Goal: Transaction & Acquisition: Subscribe to service/newsletter

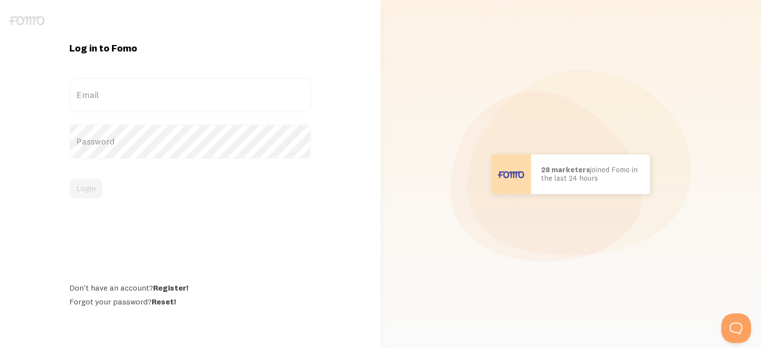
click at [188, 89] on label "Email" at bounding box center [190, 95] width 242 height 35
click at [188, 89] on input "Email" at bounding box center [190, 95] width 242 height 35
click at [177, 287] on div "Log in to Fomo Email Password Login Don't have an account? Register! Forgot you…" at bounding box center [190, 175] width 254 height 266
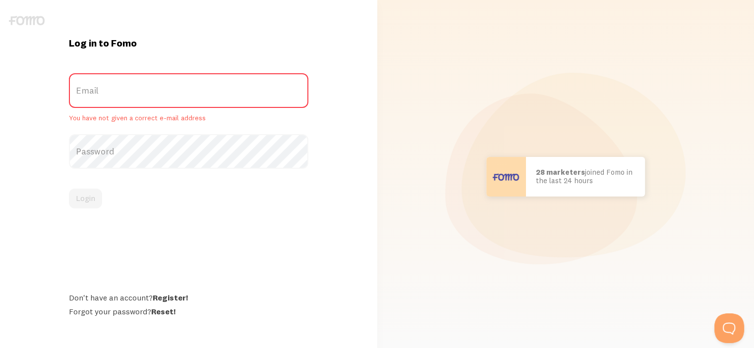
click at [156, 79] on label "Email" at bounding box center [188, 90] width 239 height 35
click at [156, 79] on input "Email" at bounding box center [188, 90] width 239 height 35
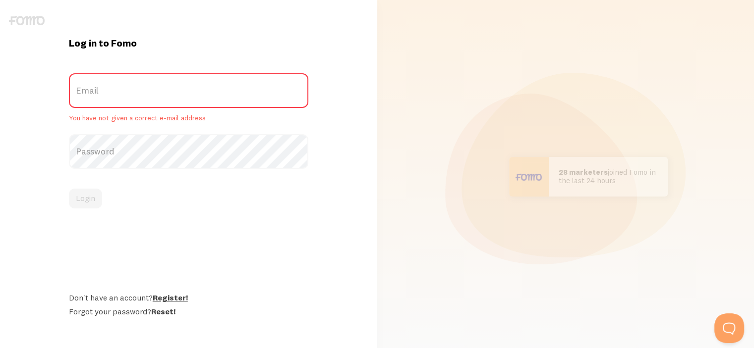
click at [170, 297] on link "Register!" at bounding box center [170, 298] width 35 height 10
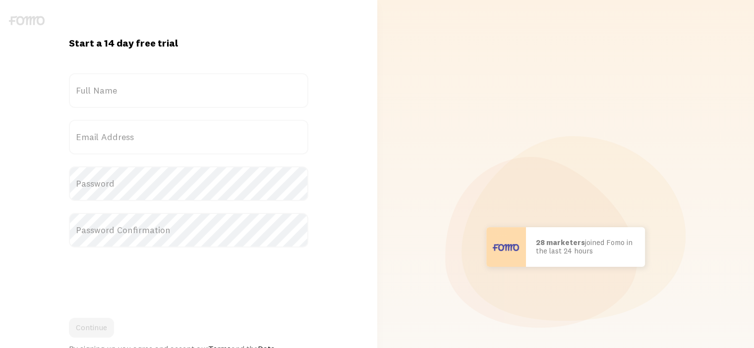
click at [128, 95] on label "Full Name" at bounding box center [188, 90] width 239 height 35
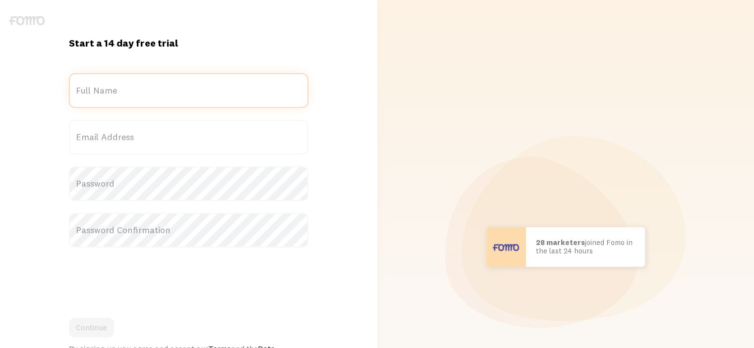
click at [128, 95] on input "Full Name" at bounding box center [188, 90] width 239 height 35
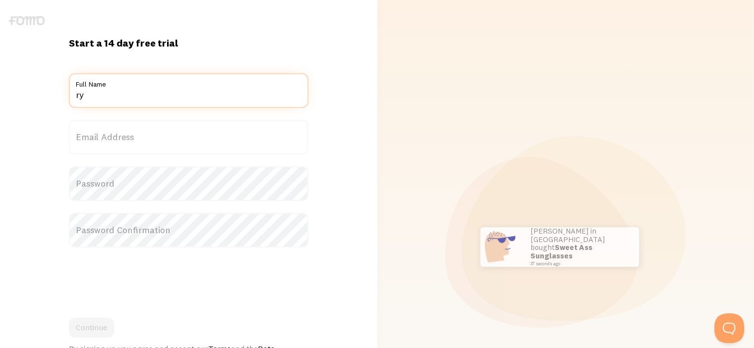
type input "Rylan"
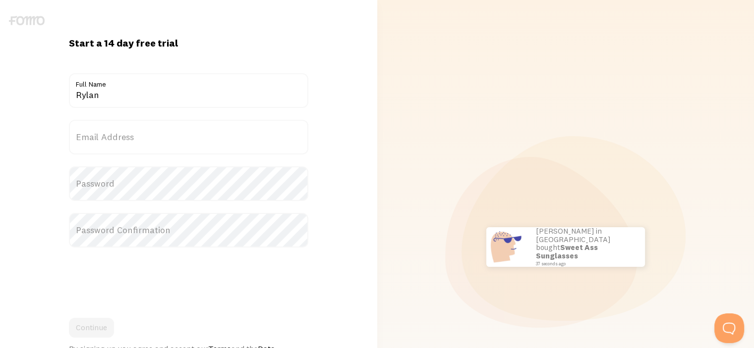
click at [156, 143] on label "Email Address" at bounding box center [188, 137] width 239 height 35
click at [156, 143] on input "Email Address" at bounding box center [188, 137] width 239 height 35
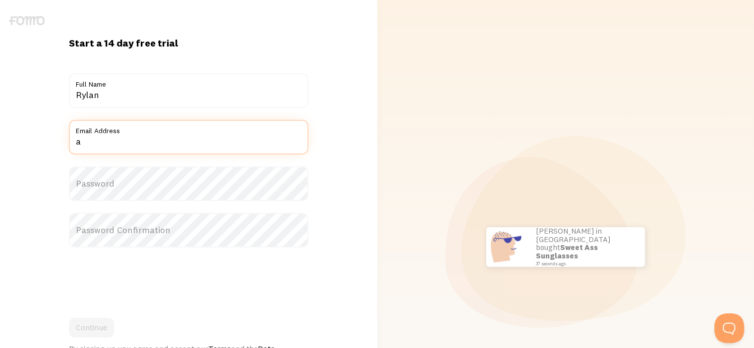
type input "amstartnow@gmail.com"
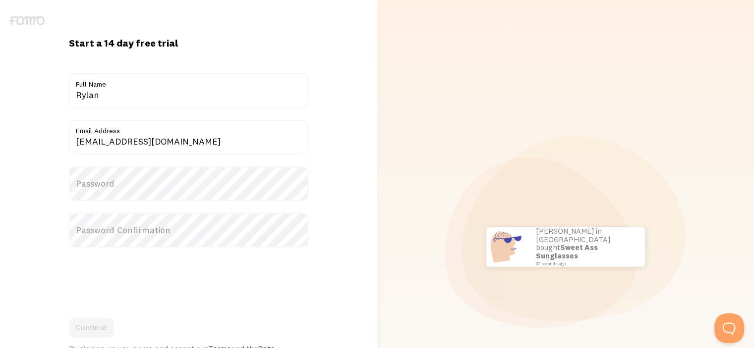
click at [143, 185] on label "Password" at bounding box center [188, 183] width 239 height 35
click at [161, 181] on label "Password" at bounding box center [188, 174] width 239 height 17
click at [100, 332] on button "Continue" at bounding box center [91, 328] width 45 height 20
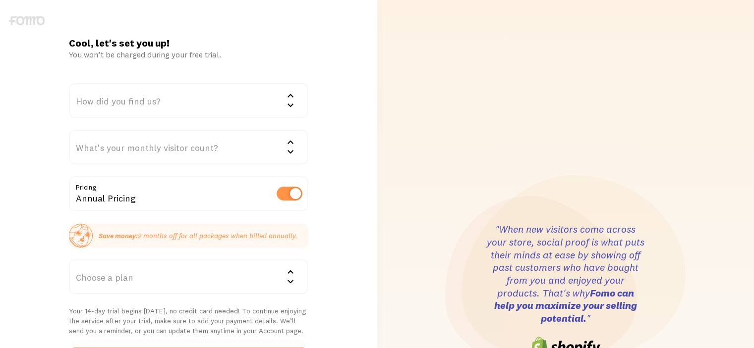
click at [205, 98] on div "How did you find us?" at bounding box center [188, 100] width 239 height 35
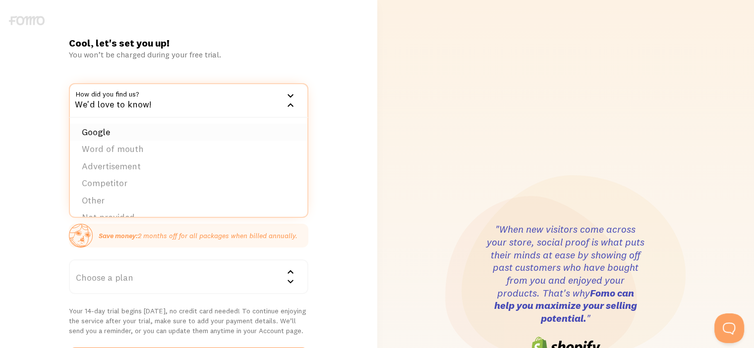
click at [201, 127] on li "Google" at bounding box center [188, 132] width 237 height 17
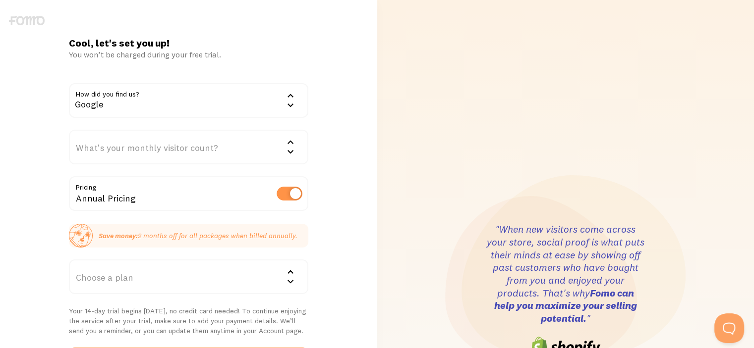
click at [186, 141] on div "What's your monthly visitor count?" at bounding box center [188, 147] width 239 height 35
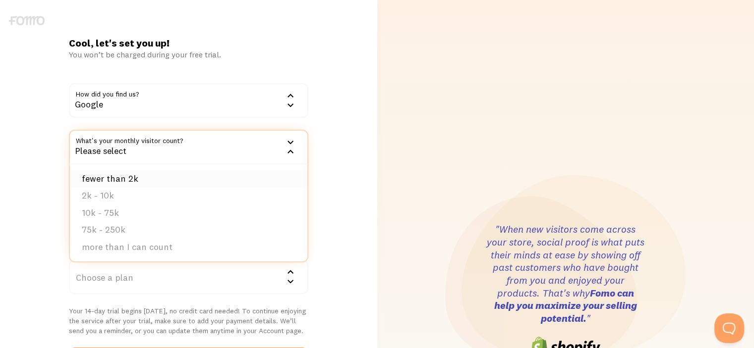
click at [176, 175] on li "fewer than 2k" at bounding box center [188, 178] width 237 height 17
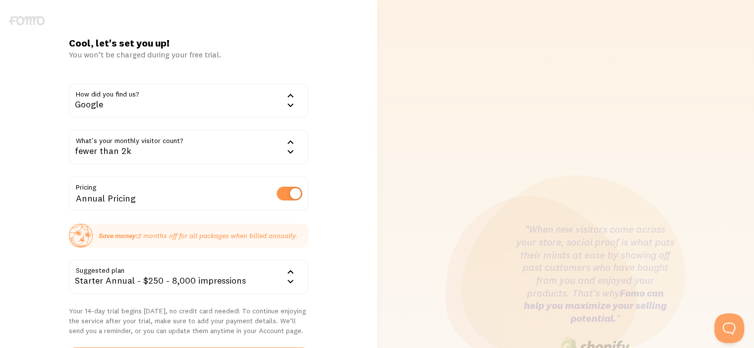
click at [285, 195] on label at bounding box center [289, 194] width 26 height 14
click at [285, 195] on input "checkbox" at bounding box center [289, 194] width 26 height 14
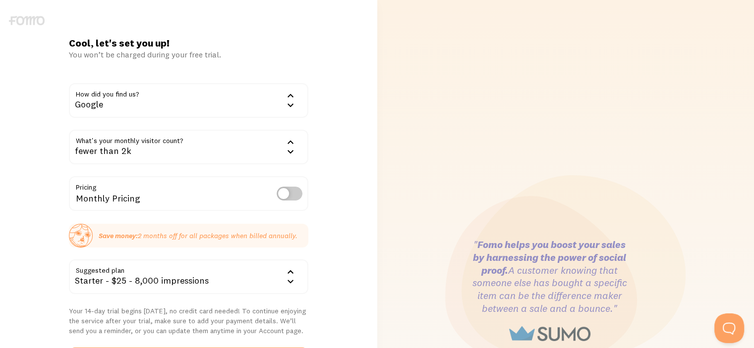
click at [289, 196] on label at bounding box center [289, 194] width 26 height 14
click at [289, 196] on input "checkbox" at bounding box center [289, 194] width 26 height 14
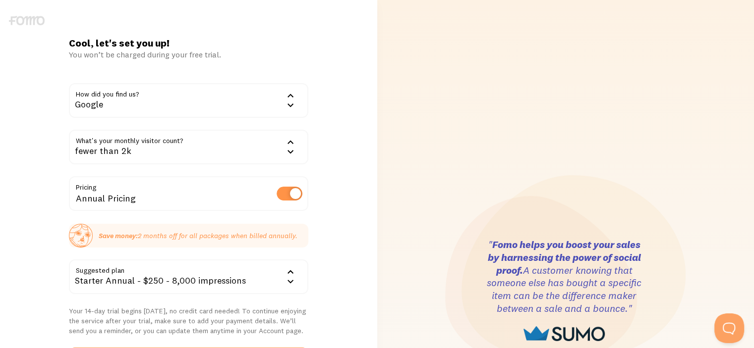
click at [289, 196] on label at bounding box center [289, 194] width 26 height 14
click at [289, 196] on input "checkbox" at bounding box center [289, 194] width 26 height 14
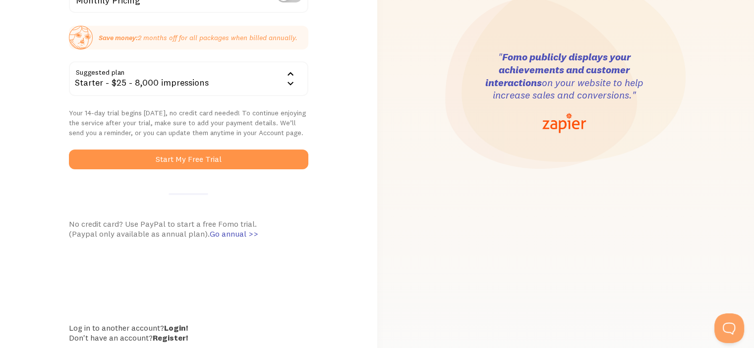
scroll to position [149, 0]
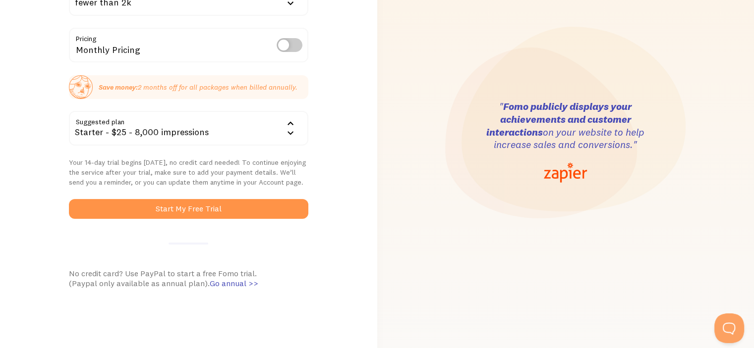
click at [268, 118] on div "Starter - $25 - 8,000 impressions" at bounding box center [188, 128] width 239 height 35
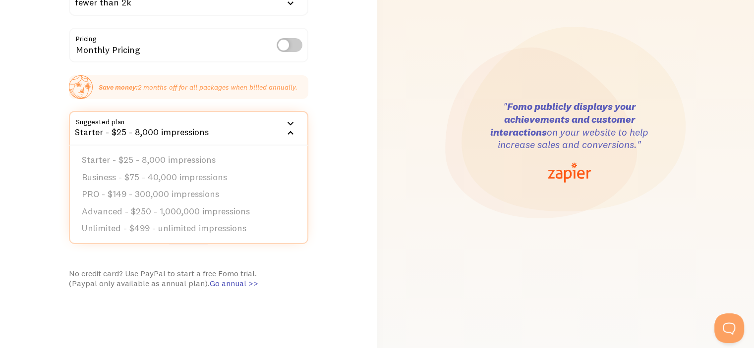
click at [242, 56] on div "Monthly Pricing" at bounding box center [188, 46] width 239 height 36
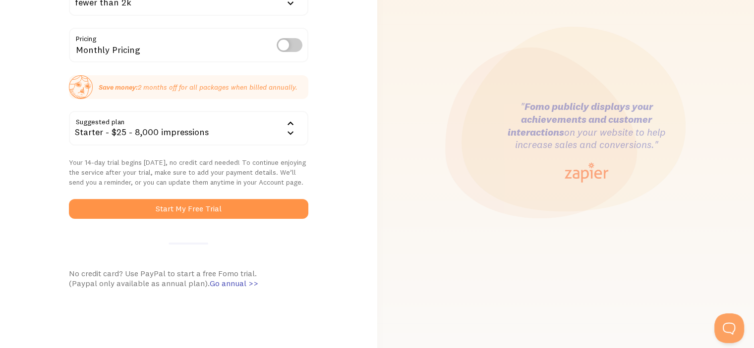
click at [295, 49] on label at bounding box center [289, 45] width 26 height 14
click at [295, 49] on input "checkbox" at bounding box center [289, 45] width 26 height 14
checkbox input "true"
